Goal: Find specific page/section: Find specific page/section

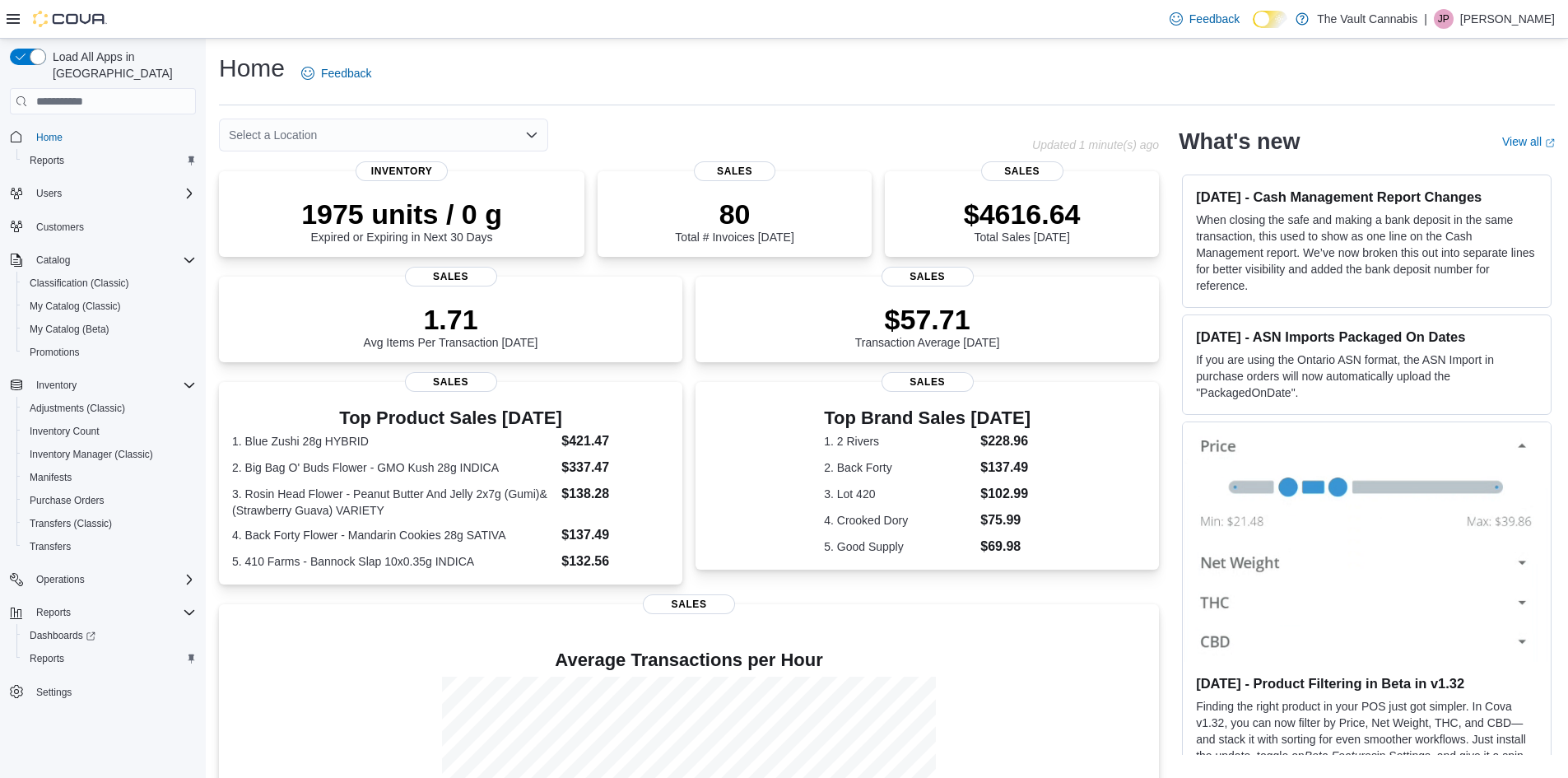
click at [510, 135] on div "Select a Location" at bounding box center [384, 135] width 329 height 33
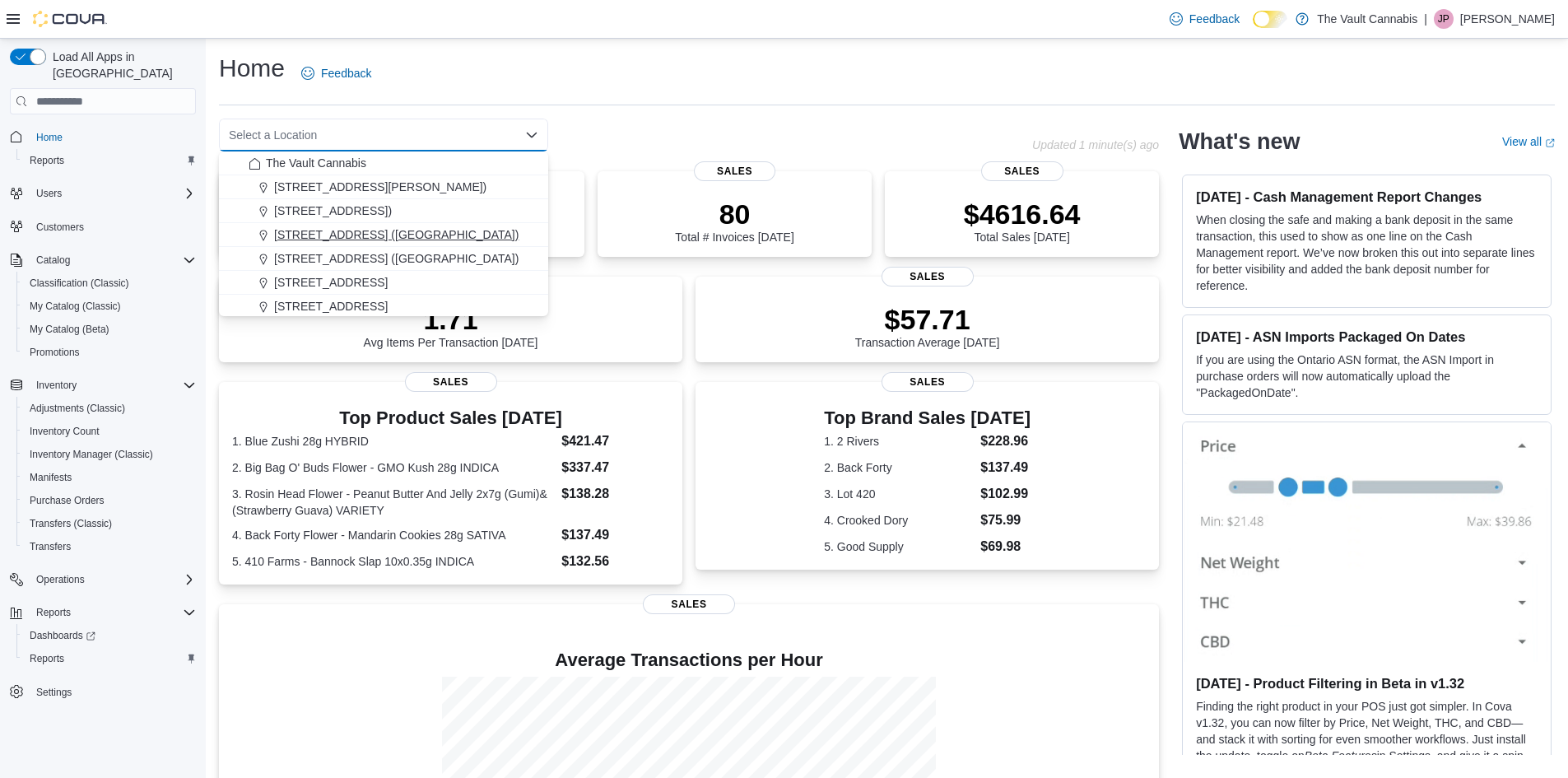
click at [395, 232] on span "[STREET_ADDRESS] ([GEOGRAPHIC_DATA])" at bounding box center [396, 234] width 245 height 16
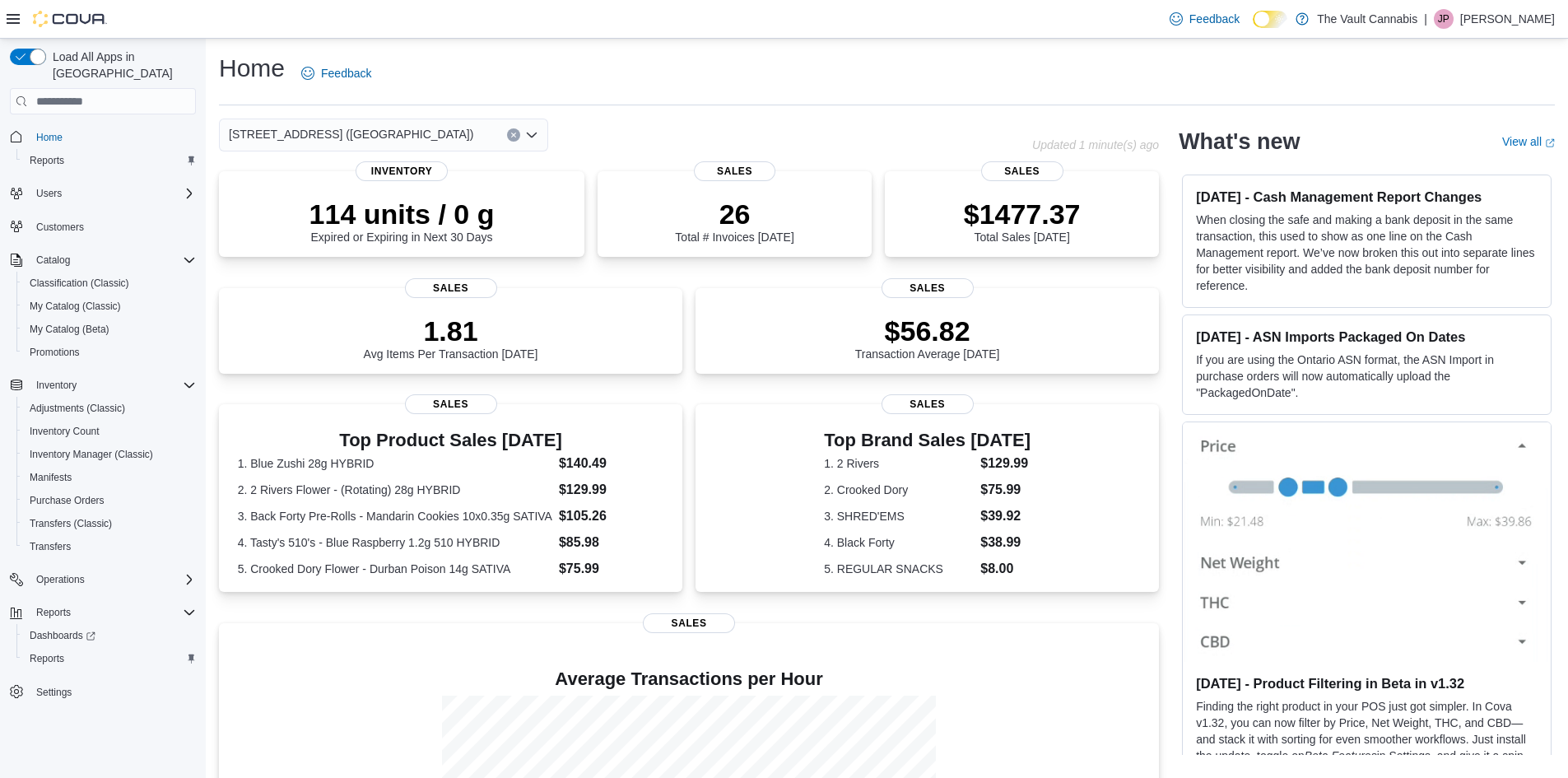
click at [469, 134] on div "[STREET_ADDRESS] ([GEOGRAPHIC_DATA])" at bounding box center [384, 135] width 329 height 33
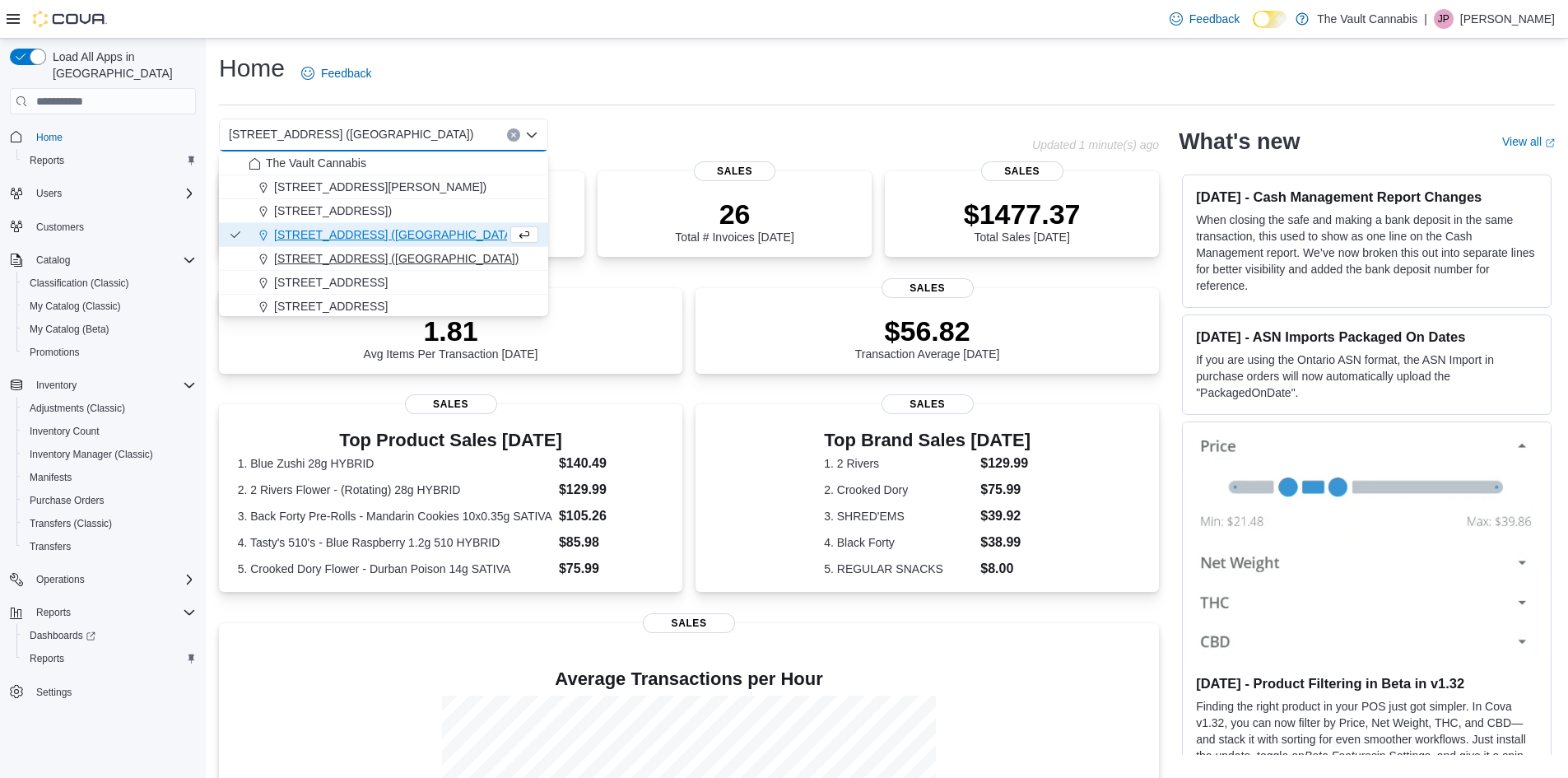
click at [406, 248] on button "[STREET_ADDRESS] ([GEOGRAPHIC_DATA])" at bounding box center [384, 259] width 329 height 24
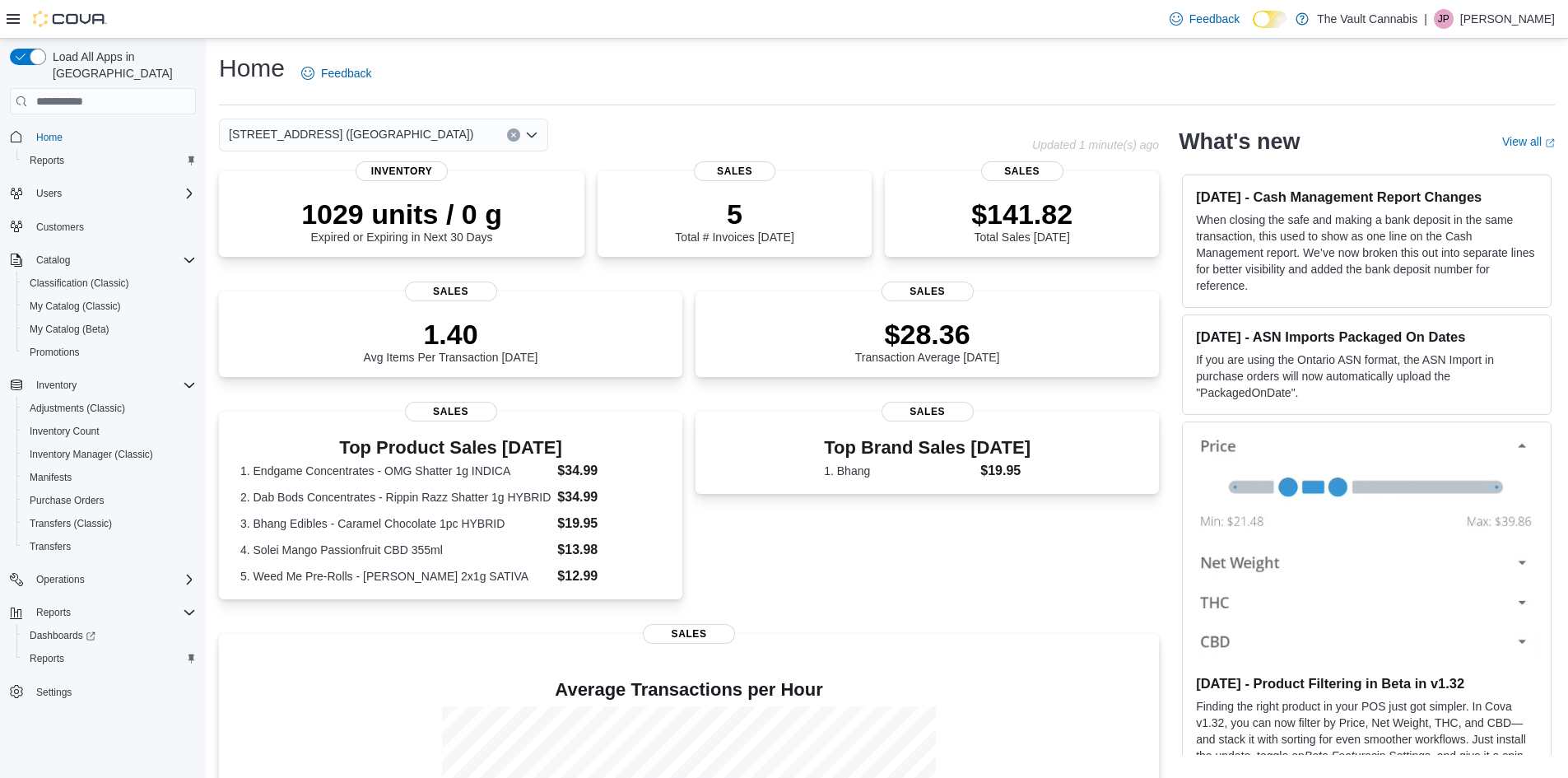
click at [458, 134] on div "[STREET_ADDRESS] ([GEOGRAPHIC_DATA]) Combo box. Selected. [STREET_ADDRESS] ([GE…" at bounding box center [384, 135] width 329 height 33
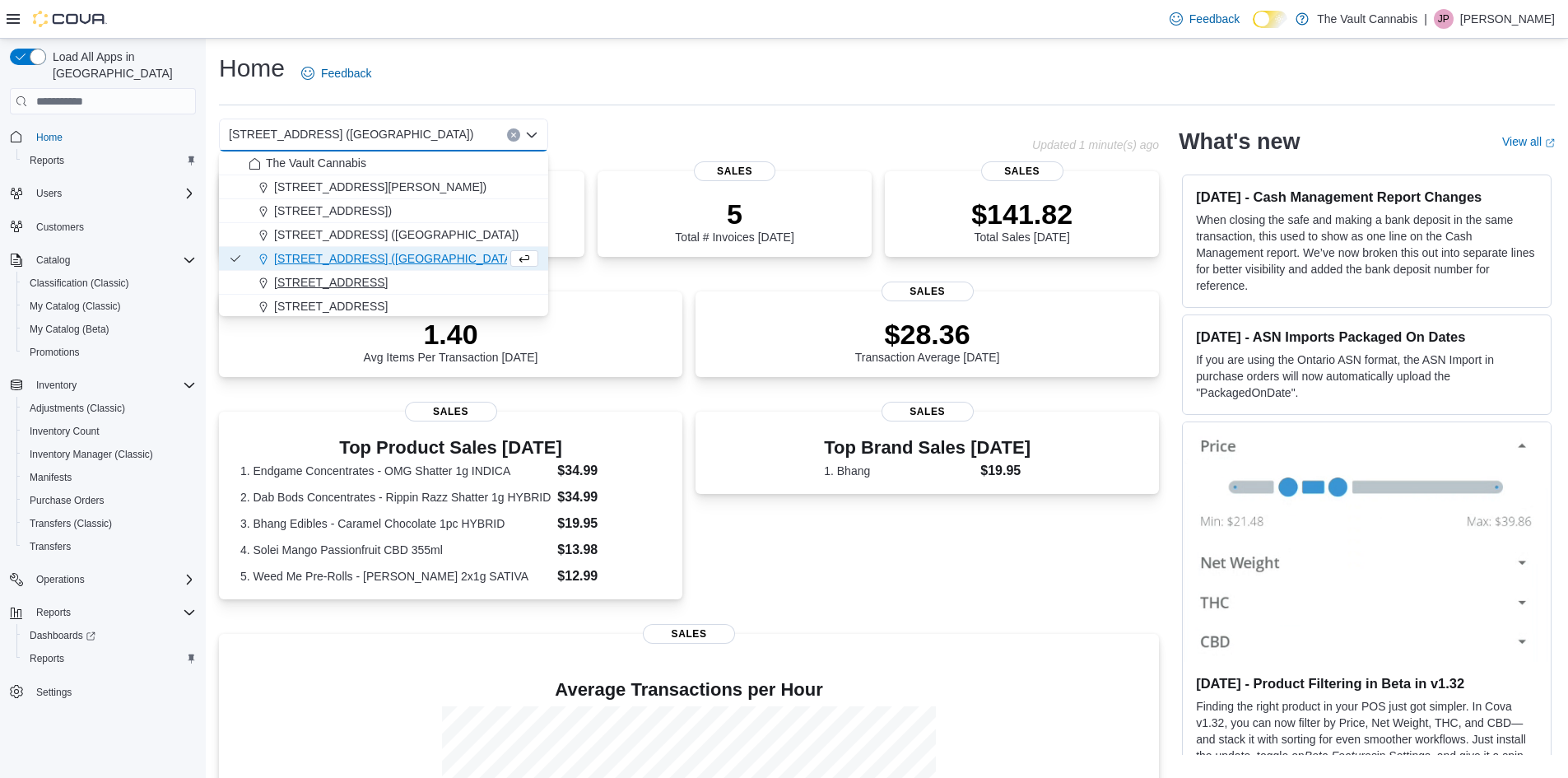
click at [389, 280] on div "[STREET_ADDRESS]" at bounding box center [394, 282] width 290 height 16
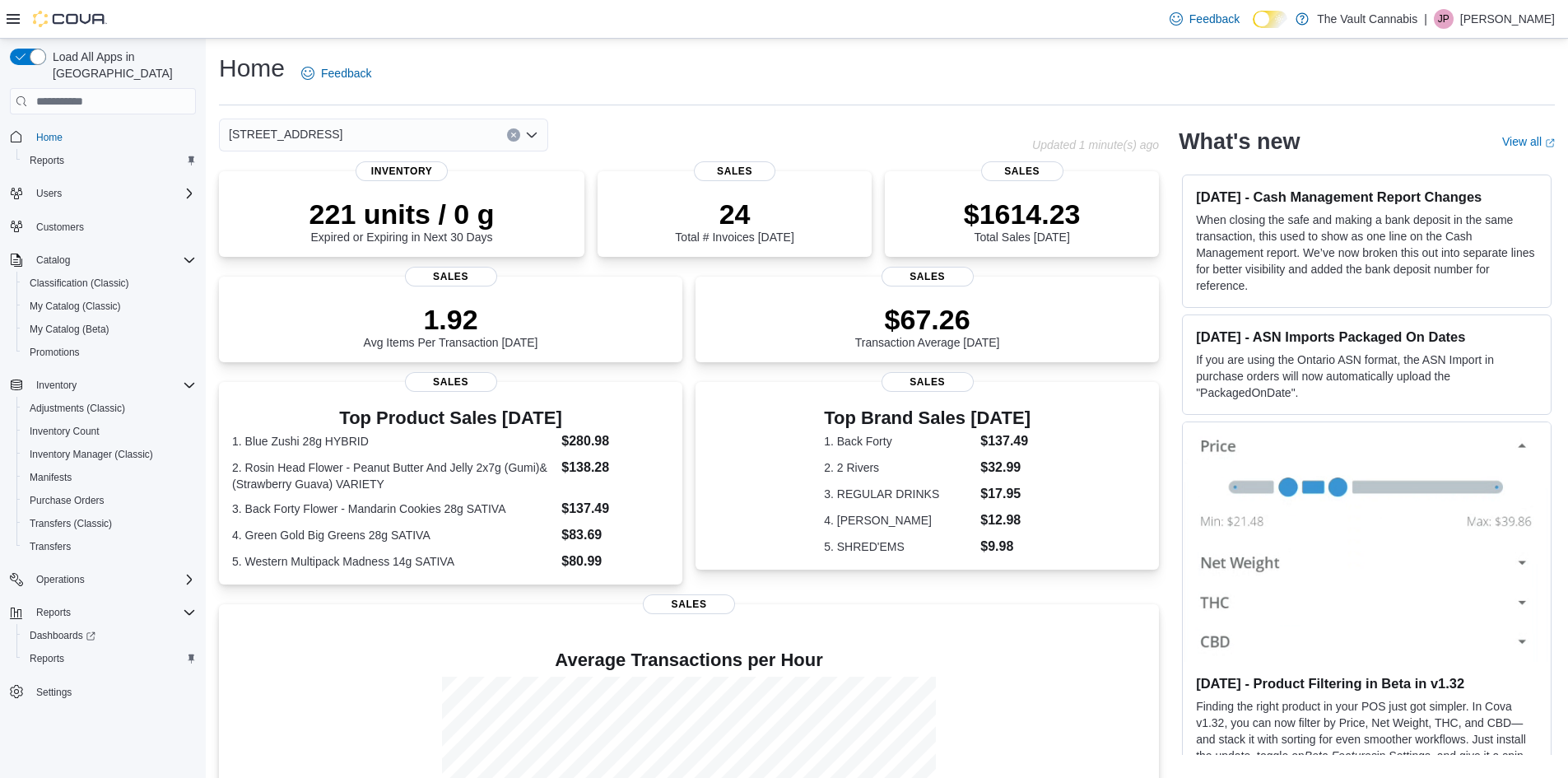
click at [439, 133] on div "[STREET_ADDRESS]" at bounding box center [384, 135] width 329 height 33
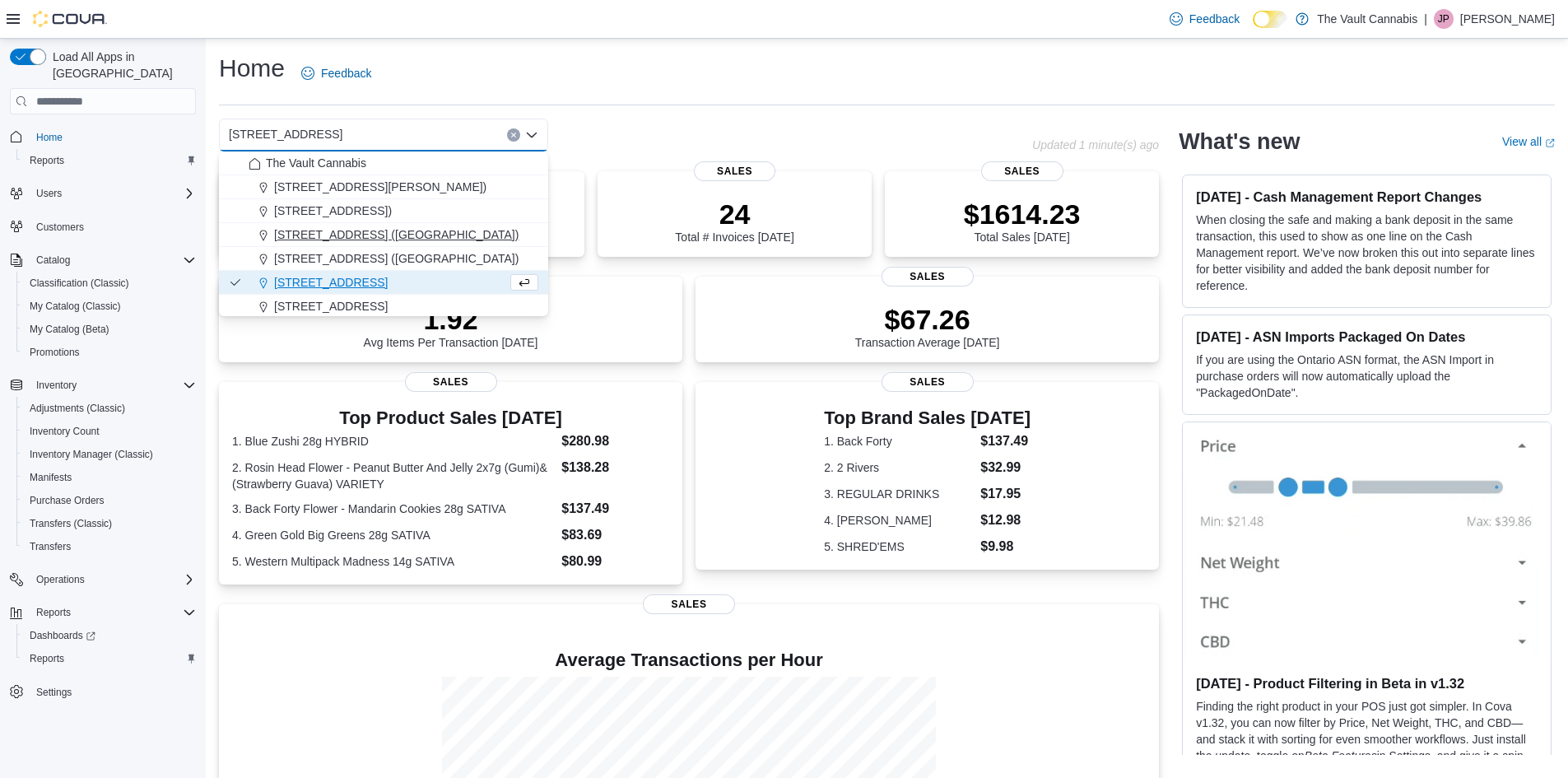
click at [397, 232] on span "[STREET_ADDRESS] ([GEOGRAPHIC_DATA])" at bounding box center [396, 234] width 245 height 16
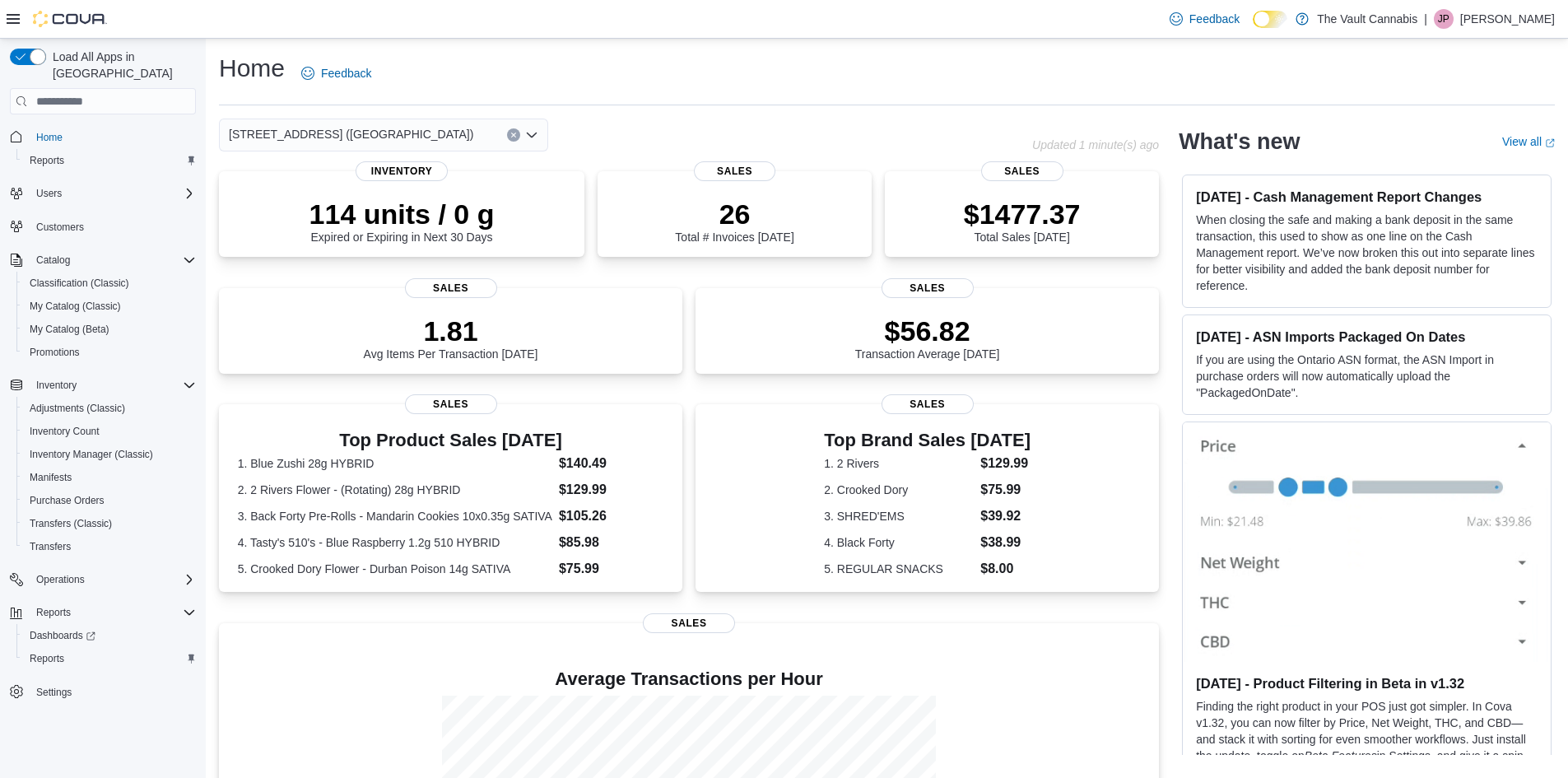
click at [461, 141] on div "[STREET_ADDRESS] (Arborg) Combo box. Selected. [STREET_ADDRESS] ([GEOGRAPHIC_DA…" at bounding box center [384, 135] width 329 height 33
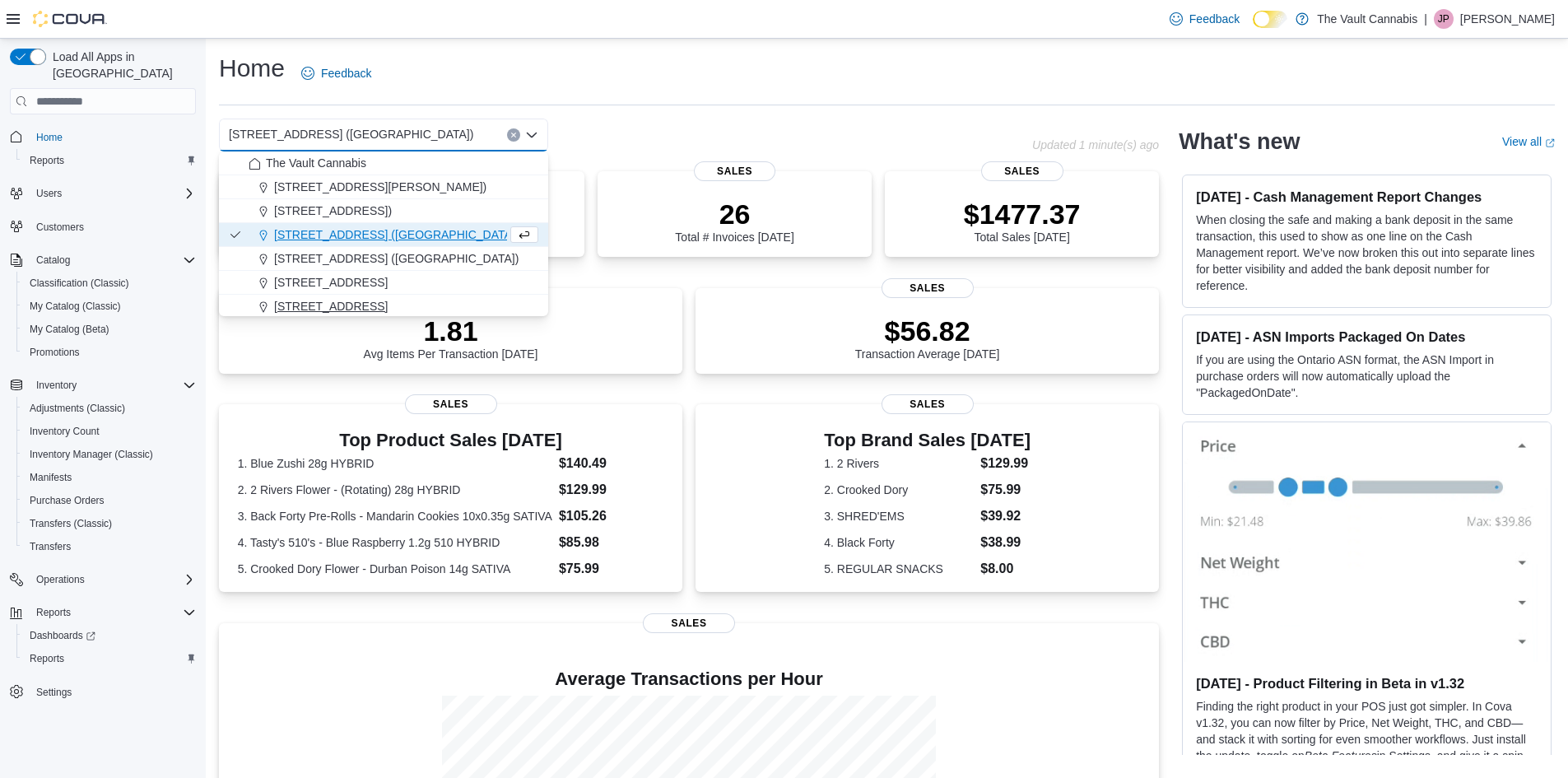
click at [408, 306] on div "[STREET_ADDRESS]" at bounding box center [394, 306] width 290 height 16
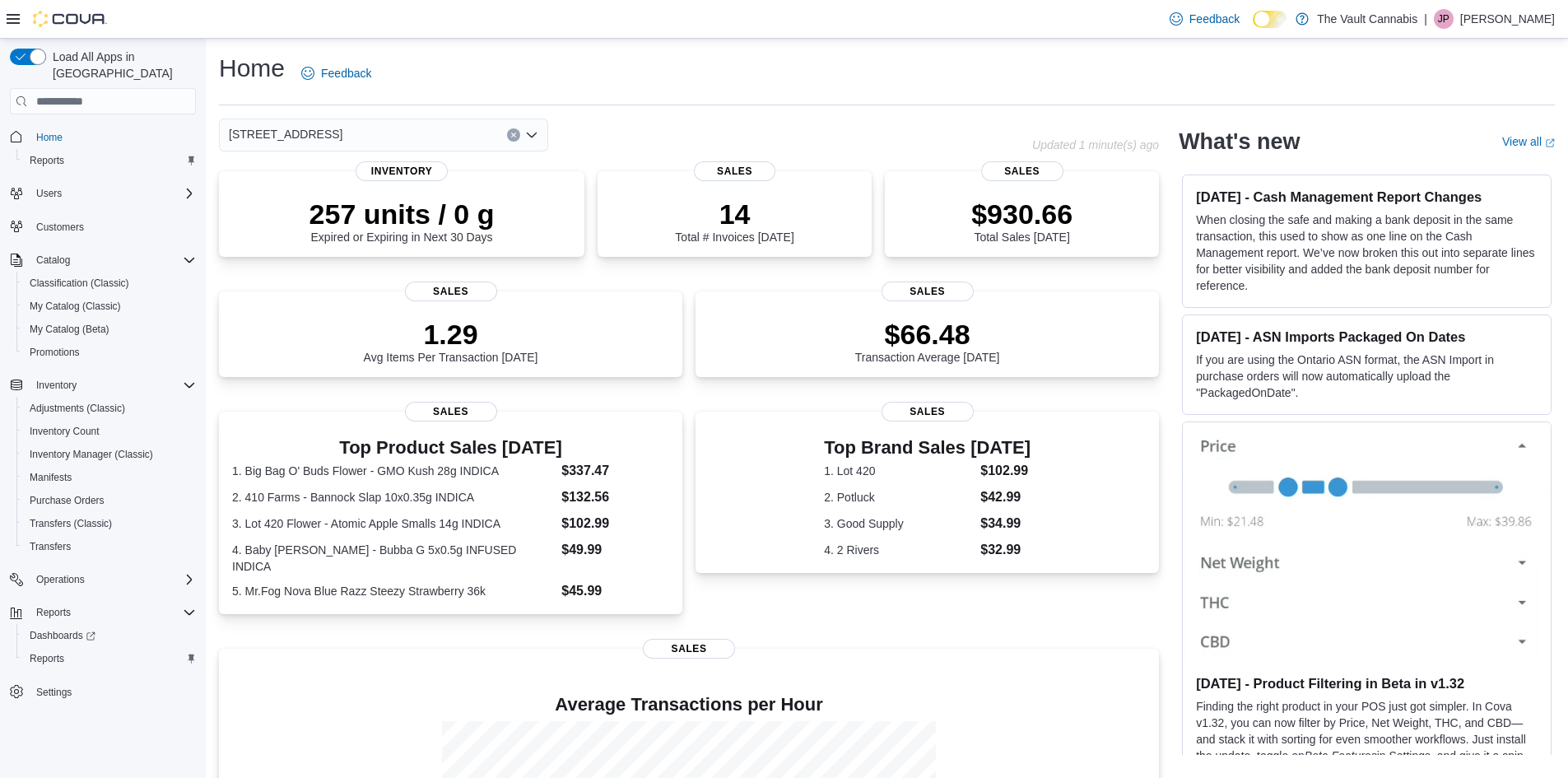
click at [446, 135] on div "[STREET_ADDRESS] (Lundar) Combo box. Selected. [STREET_ADDRESS]). Press Backspa…" at bounding box center [384, 135] width 329 height 33
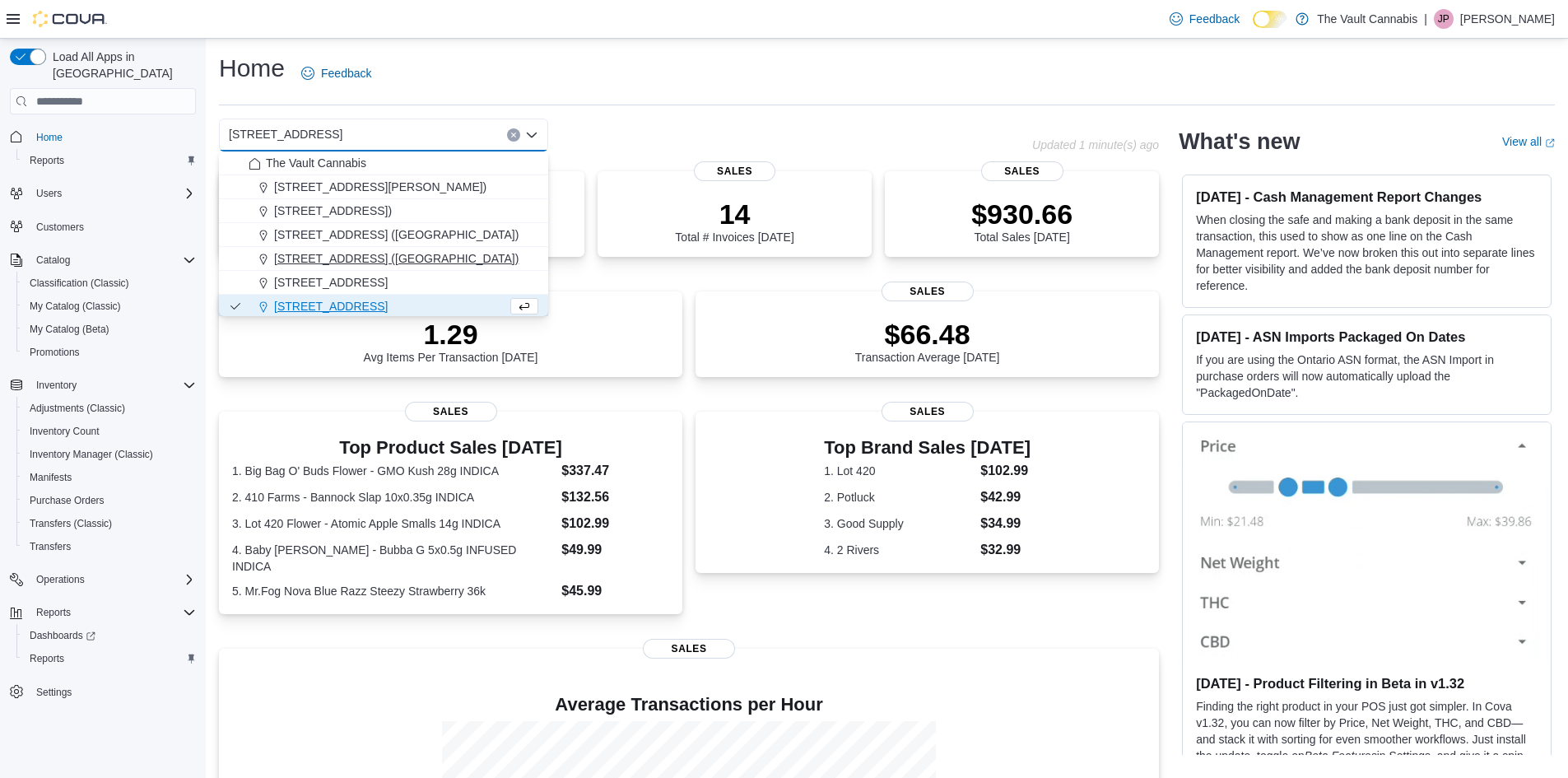
scroll to position [50, 0]
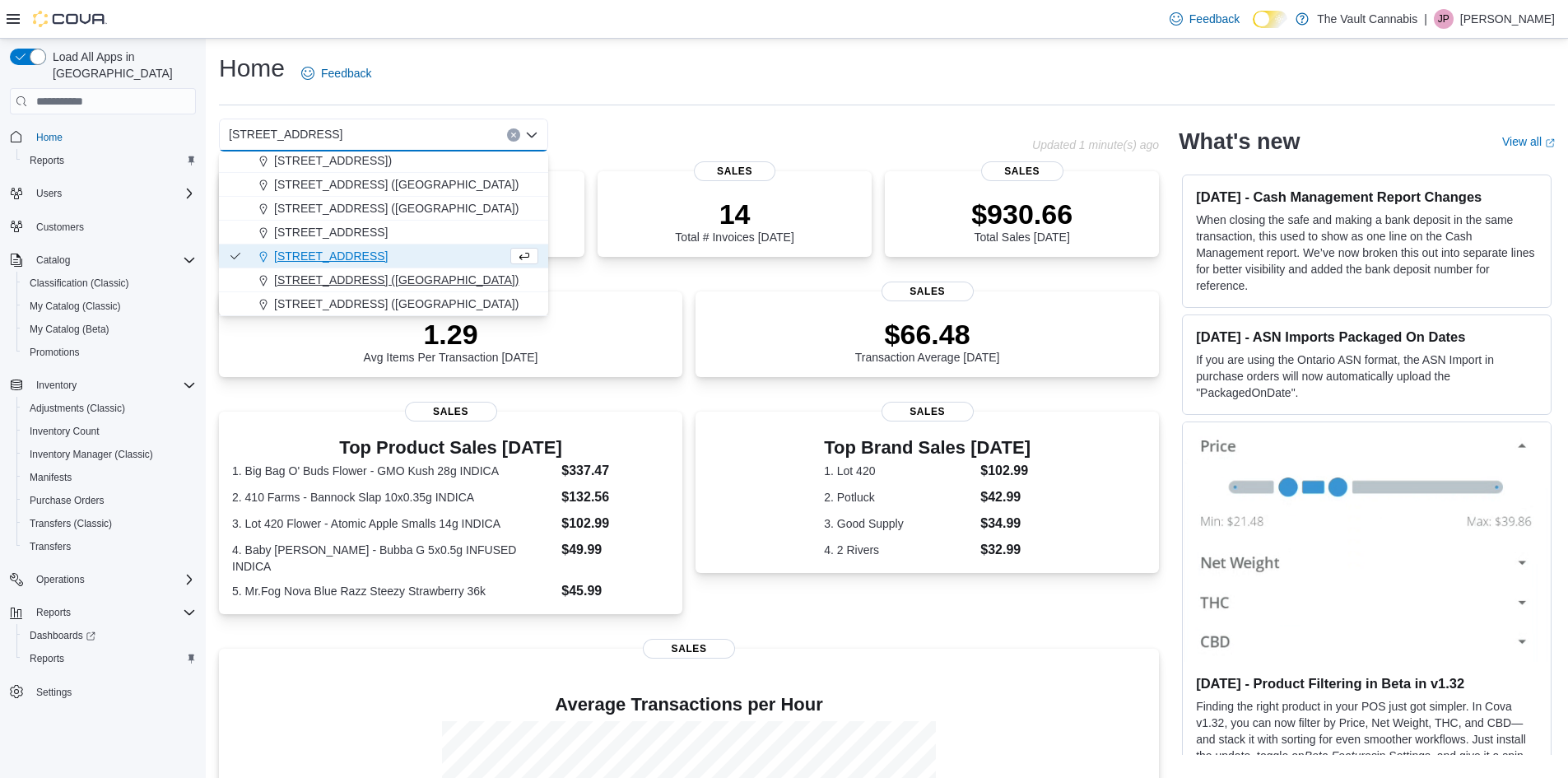
click at [394, 276] on span "[STREET_ADDRESS] ([GEOGRAPHIC_DATA])" at bounding box center [396, 279] width 245 height 16
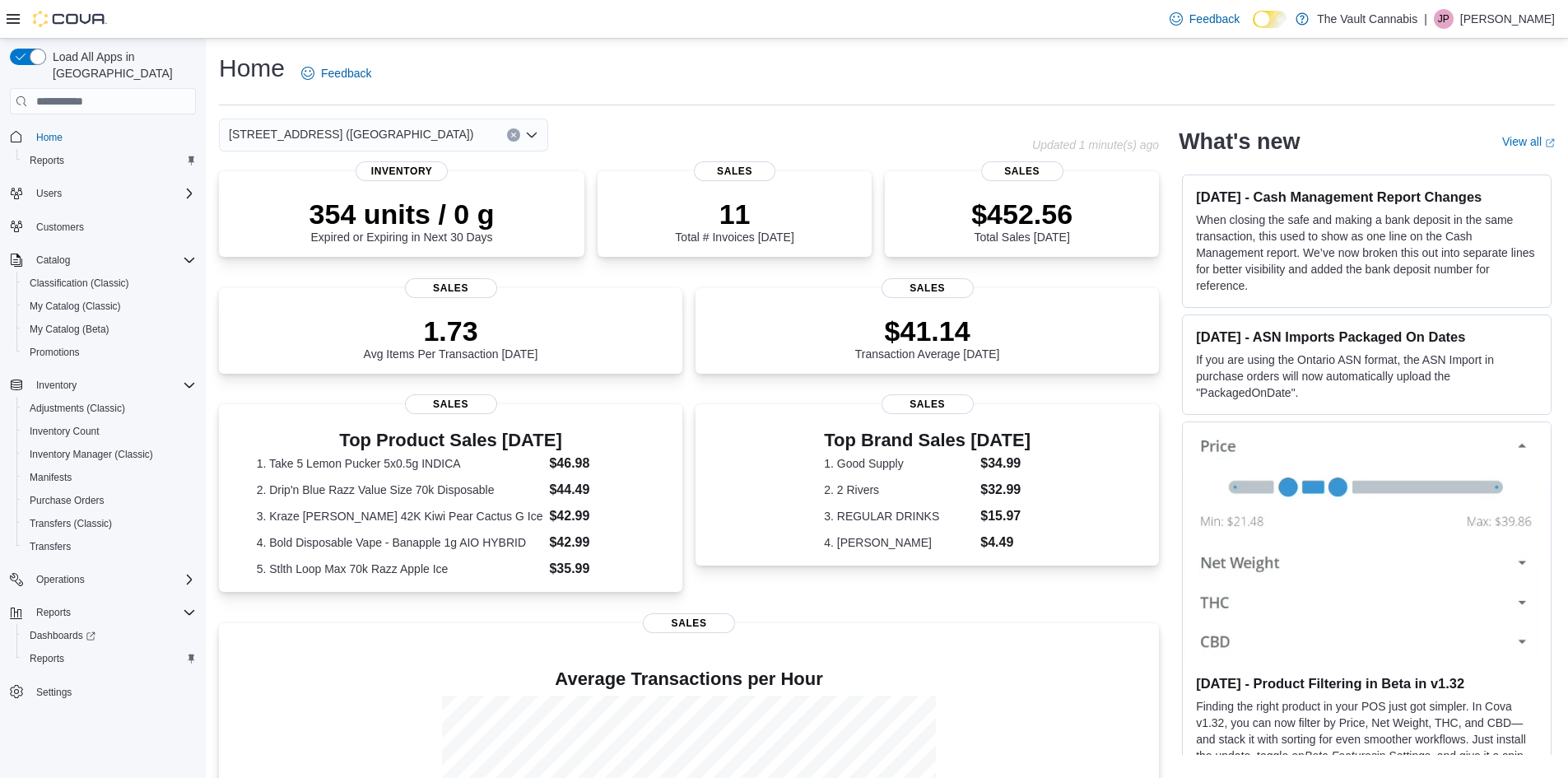
click at [515, 136] on icon "Clear input" at bounding box center [513, 135] width 4 height 4
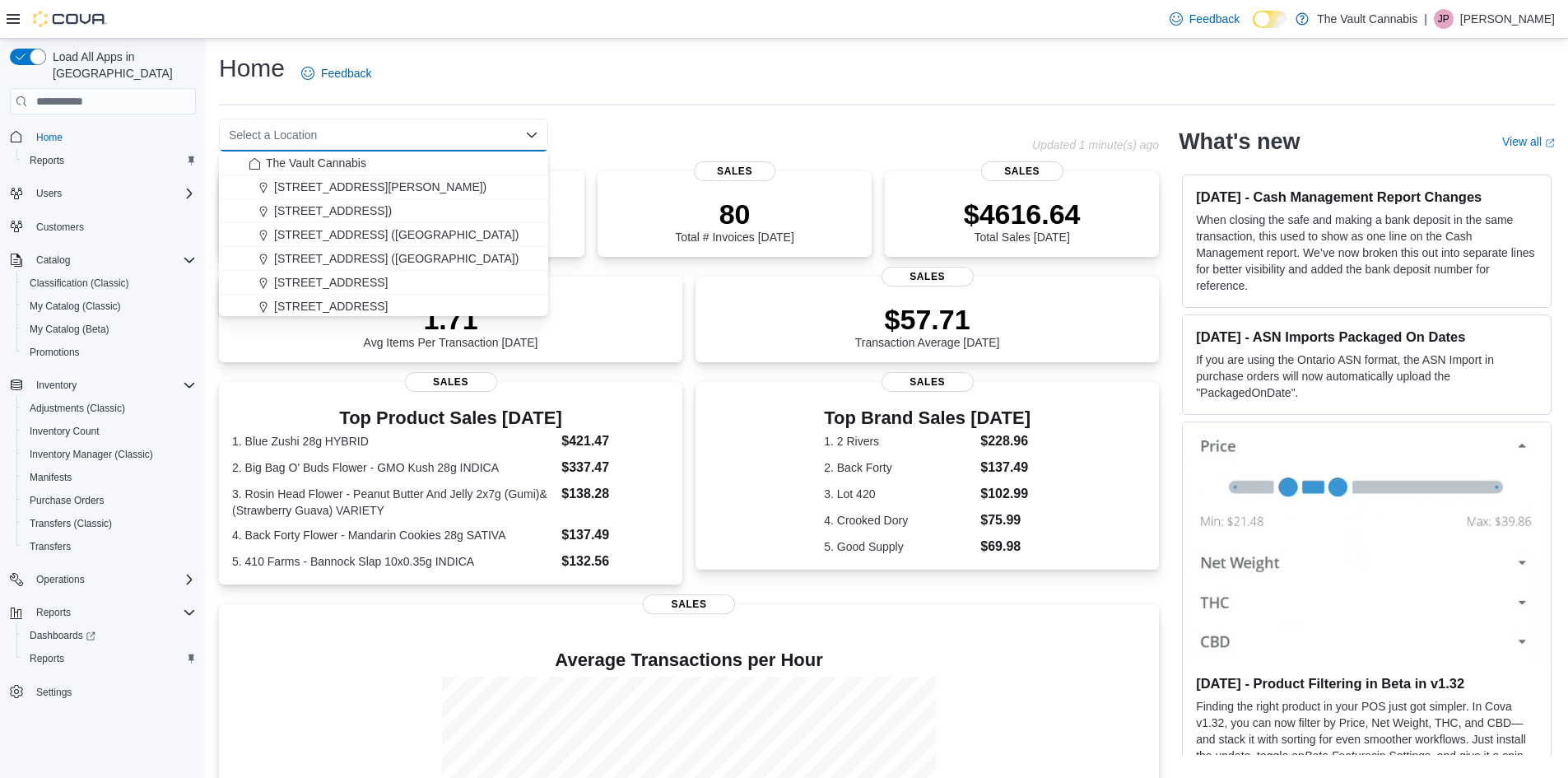
click at [659, 132] on div "Select a Location Combo box. Selected. Combo box input. Select a Location. Type…" at bounding box center [626, 135] width 813 height 33
